Goal: Go to known website: Go to known website

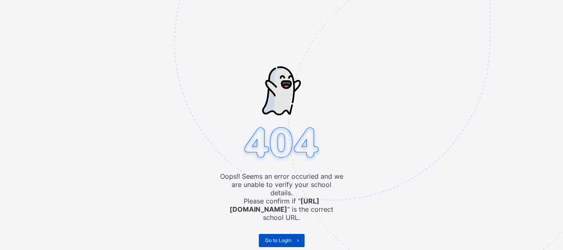
click at [272, 237] on span "Go to Login" at bounding box center [278, 240] width 26 height 6
